Goal: Check status

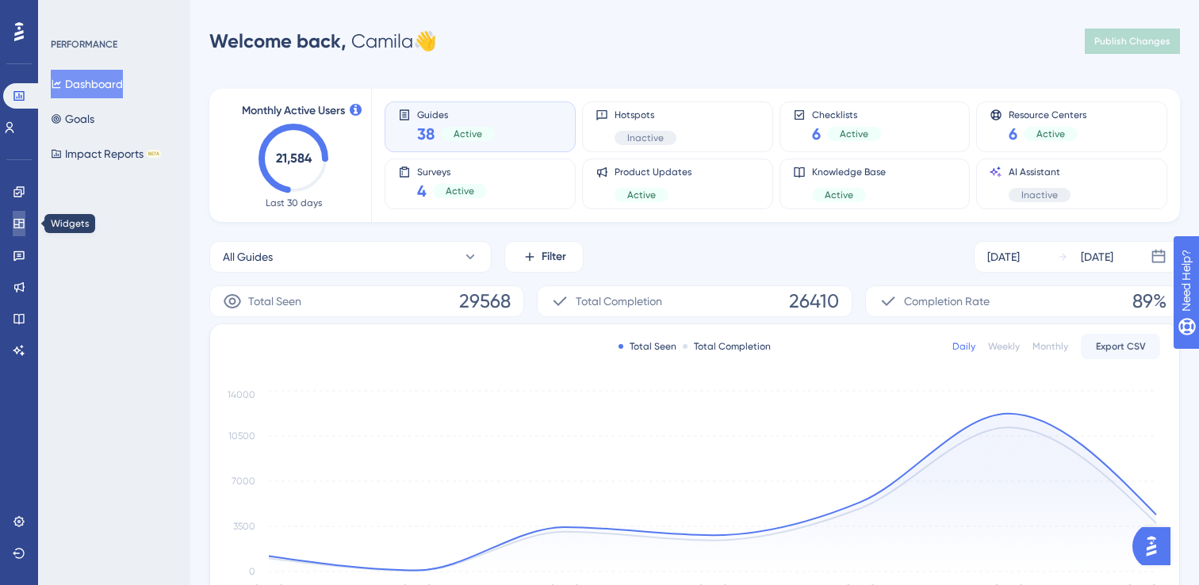
click at [21, 234] on link at bounding box center [19, 223] width 13 height 25
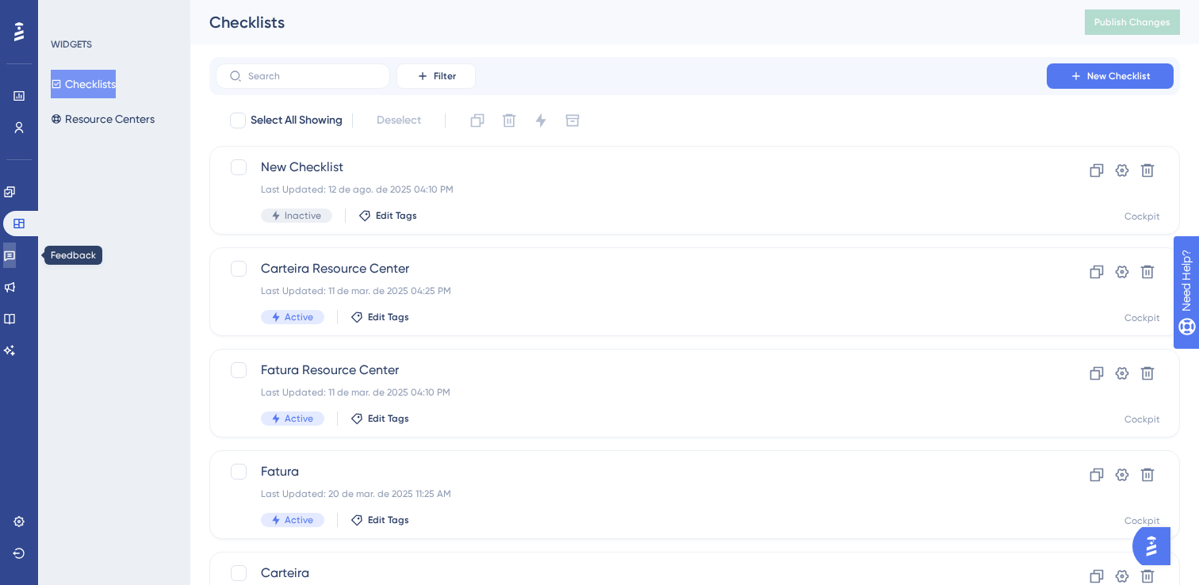
click at [16, 259] on icon at bounding box center [9, 255] width 13 height 13
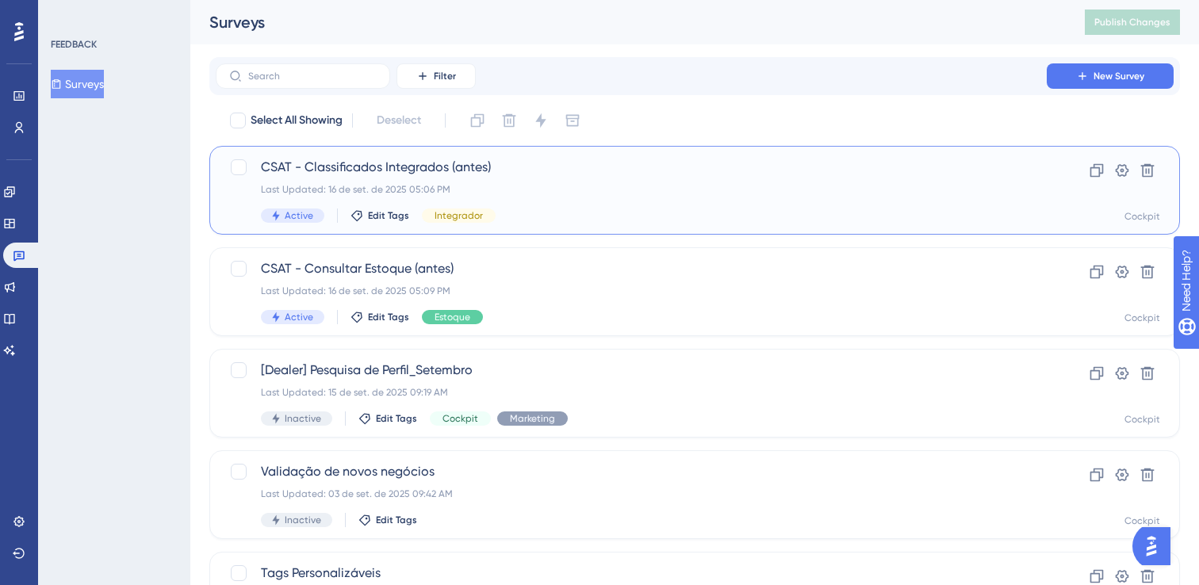
click at [558, 163] on span "CSAT - Classificados Integrados (antes)" at bounding box center [631, 167] width 741 height 19
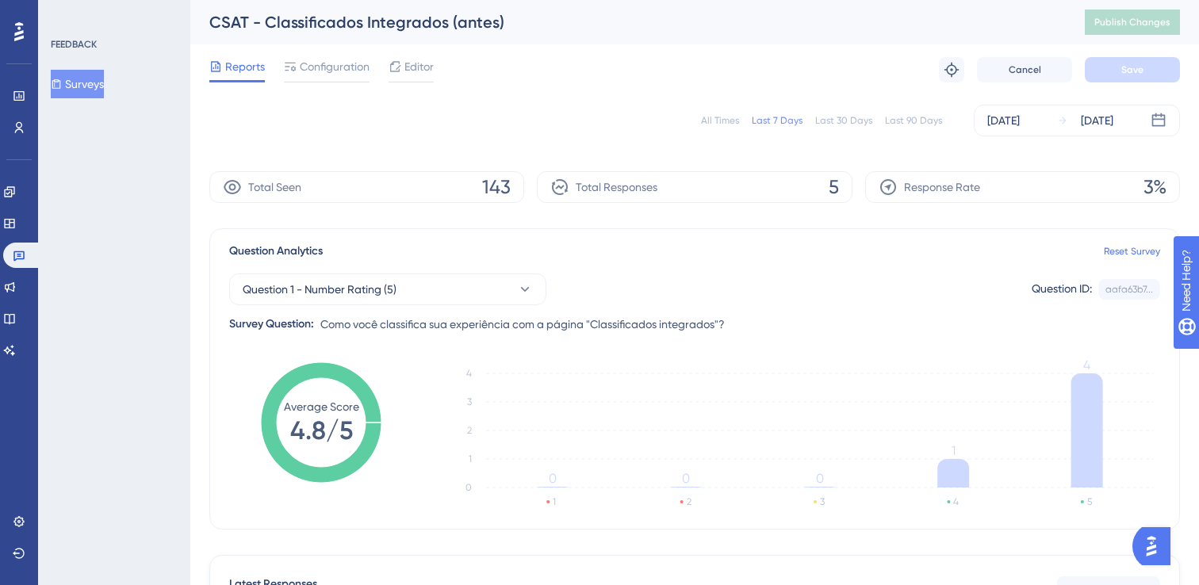
click at [104, 86] on button "Surveys" at bounding box center [77, 84] width 53 height 29
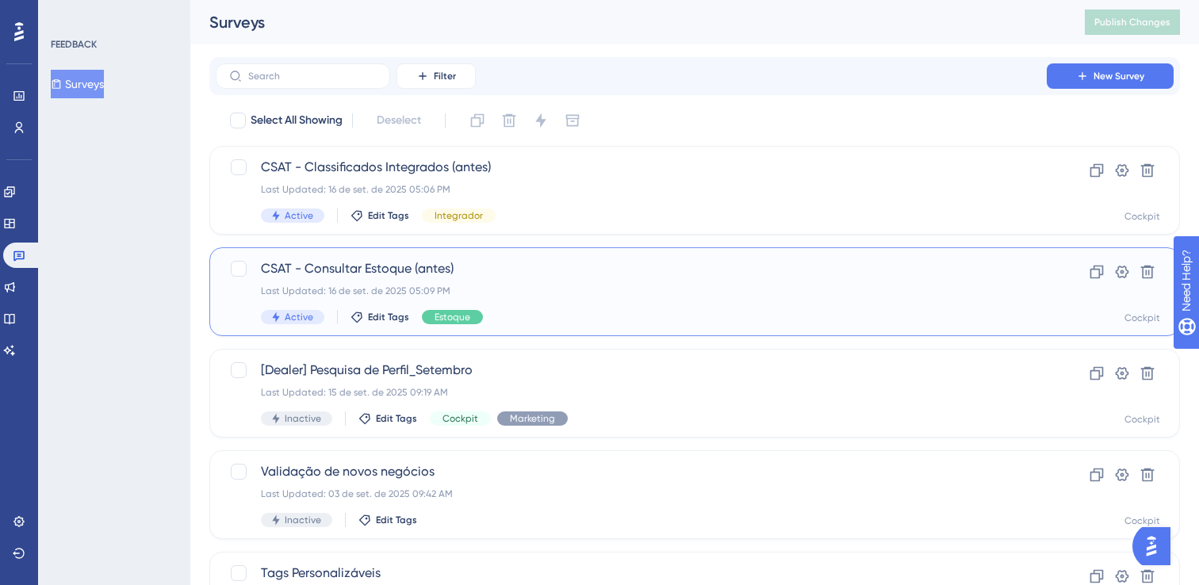
click at [372, 262] on span "CSAT - Consultar Estoque (antes)" at bounding box center [631, 268] width 741 height 19
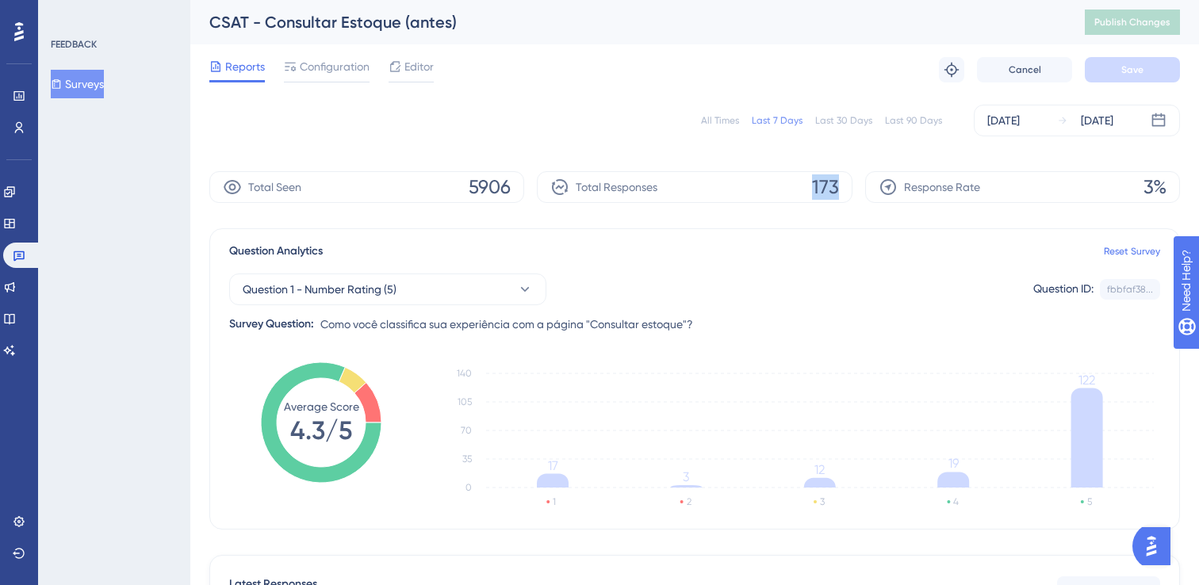
drag, startPoint x: 792, startPoint y: 189, endPoint x: 845, endPoint y: 188, distance: 53.1
click at [845, 188] on div "Total Responses 173" at bounding box center [694, 187] width 315 height 32
drag, startPoint x: 780, startPoint y: 187, endPoint x: 875, endPoint y: 171, distance: 95.7
click at [875, 171] on div "Total Seen 5906 Total Responses 173 Response Rate 3%" at bounding box center [694, 187] width 971 height 32
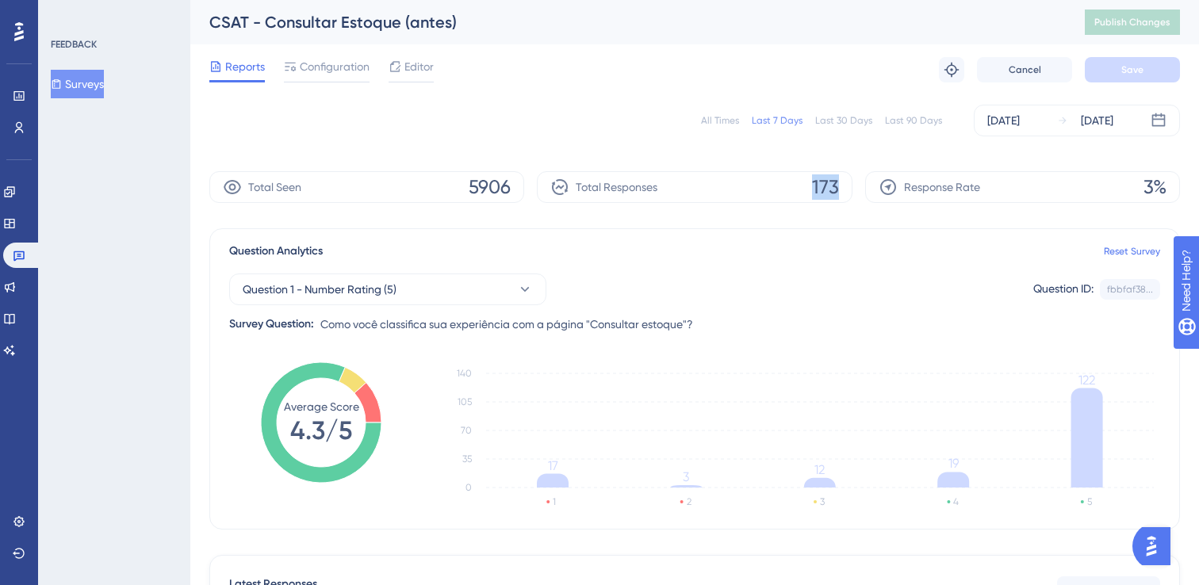
click at [851, 174] on div "Total Seen 5906 Total Responses 173 Response Rate 3%" at bounding box center [694, 187] width 971 height 32
click at [86, 89] on button "Surveys" at bounding box center [77, 84] width 53 height 29
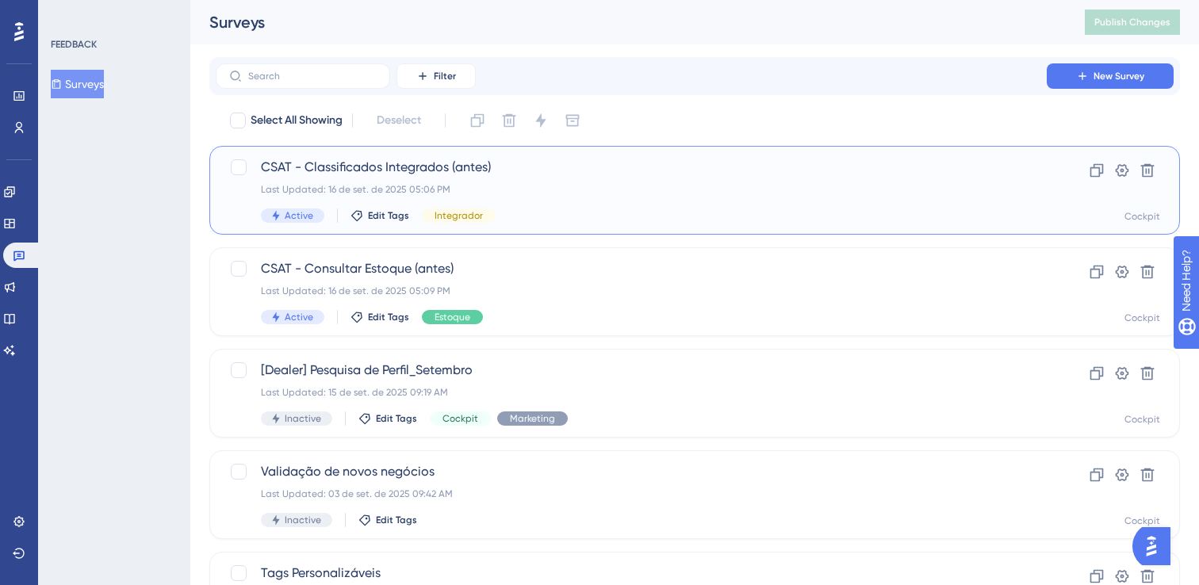
click at [353, 179] on div "CSAT - Classificados Integrados (antes) Last Updated: 16 de set. de 2025 05:06 …" at bounding box center [631, 190] width 741 height 65
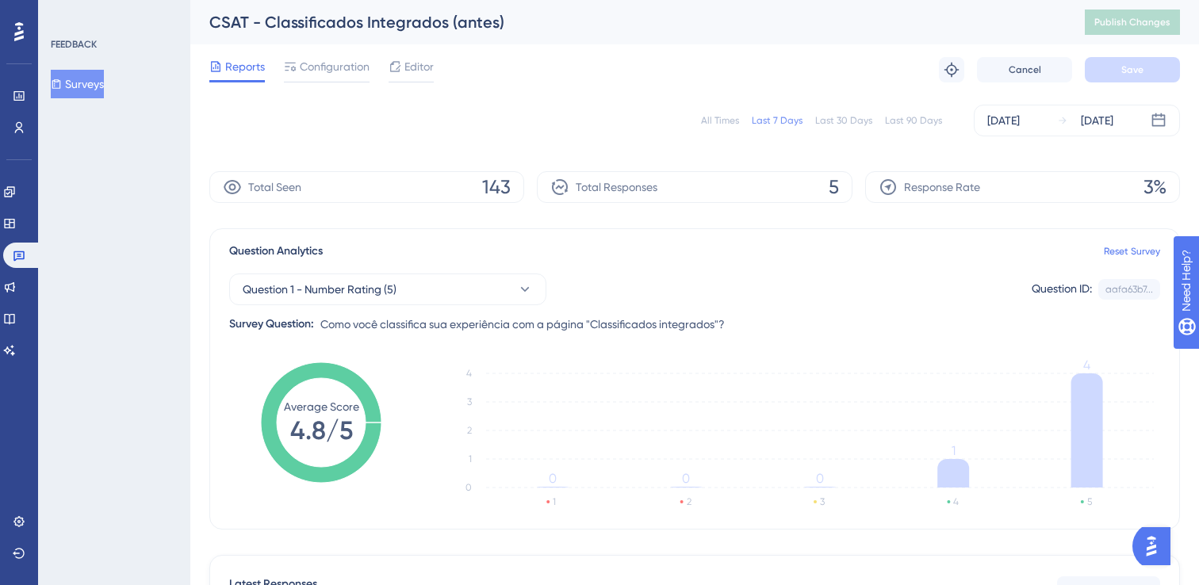
scroll to position [60, 0]
